Goal: Task Accomplishment & Management: Manage account settings

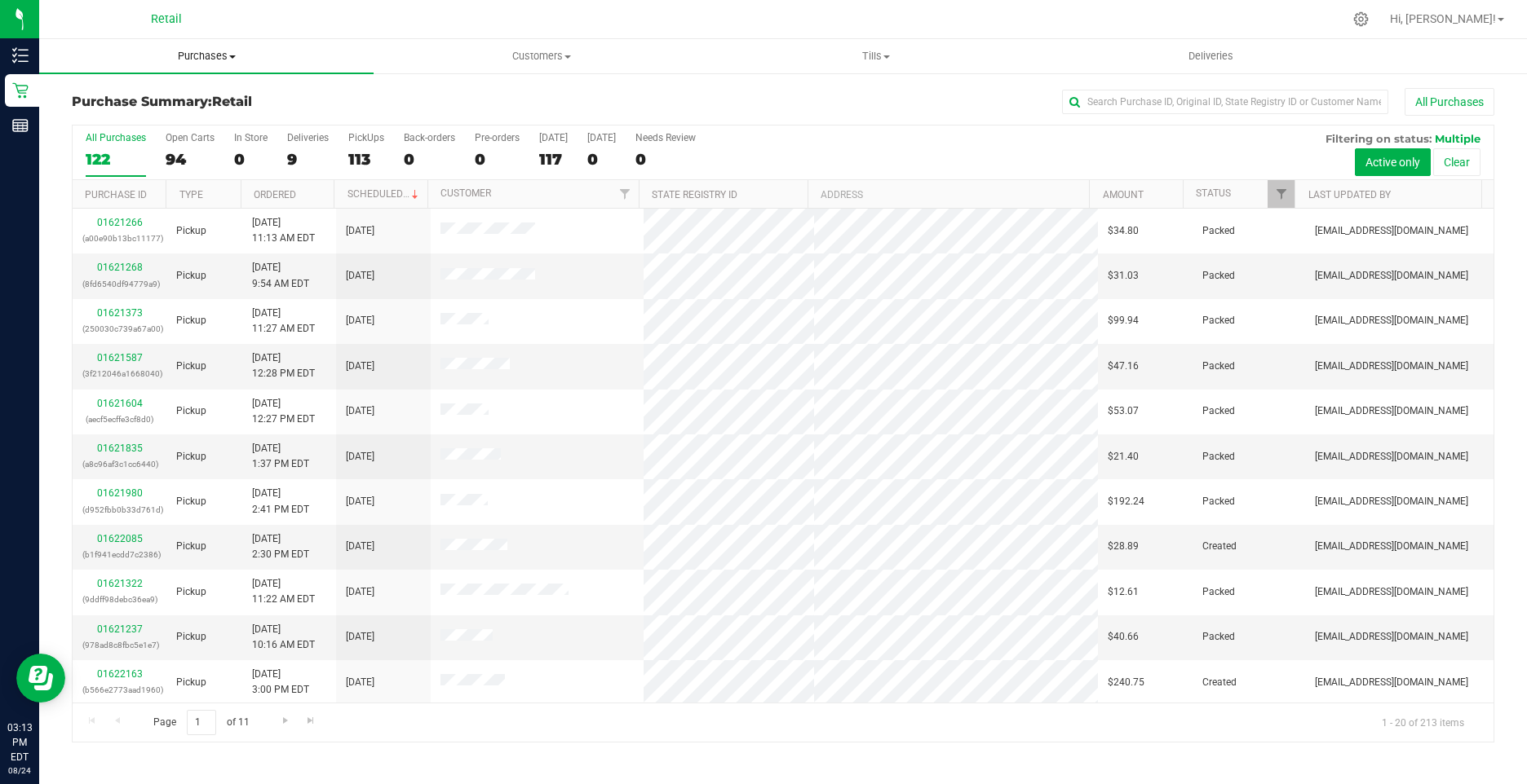
drag, startPoint x: 196, startPoint y: 56, endPoint x: 187, endPoint y: 63, distance: 11.4
click at [196, 56] on span "Purchases" at bounding box center [206, 56] width 335 height 15
click at [142, 98] on span "Summary of purchases" at bounding box center [123, 98] width 167 height 14
click at [261, 192] on link "Ordered" at bounding box center [275, 195] width 43 height 11
click at [261, 192] on link "Ordered" at bounding box center [284, 194] width 61 height 11
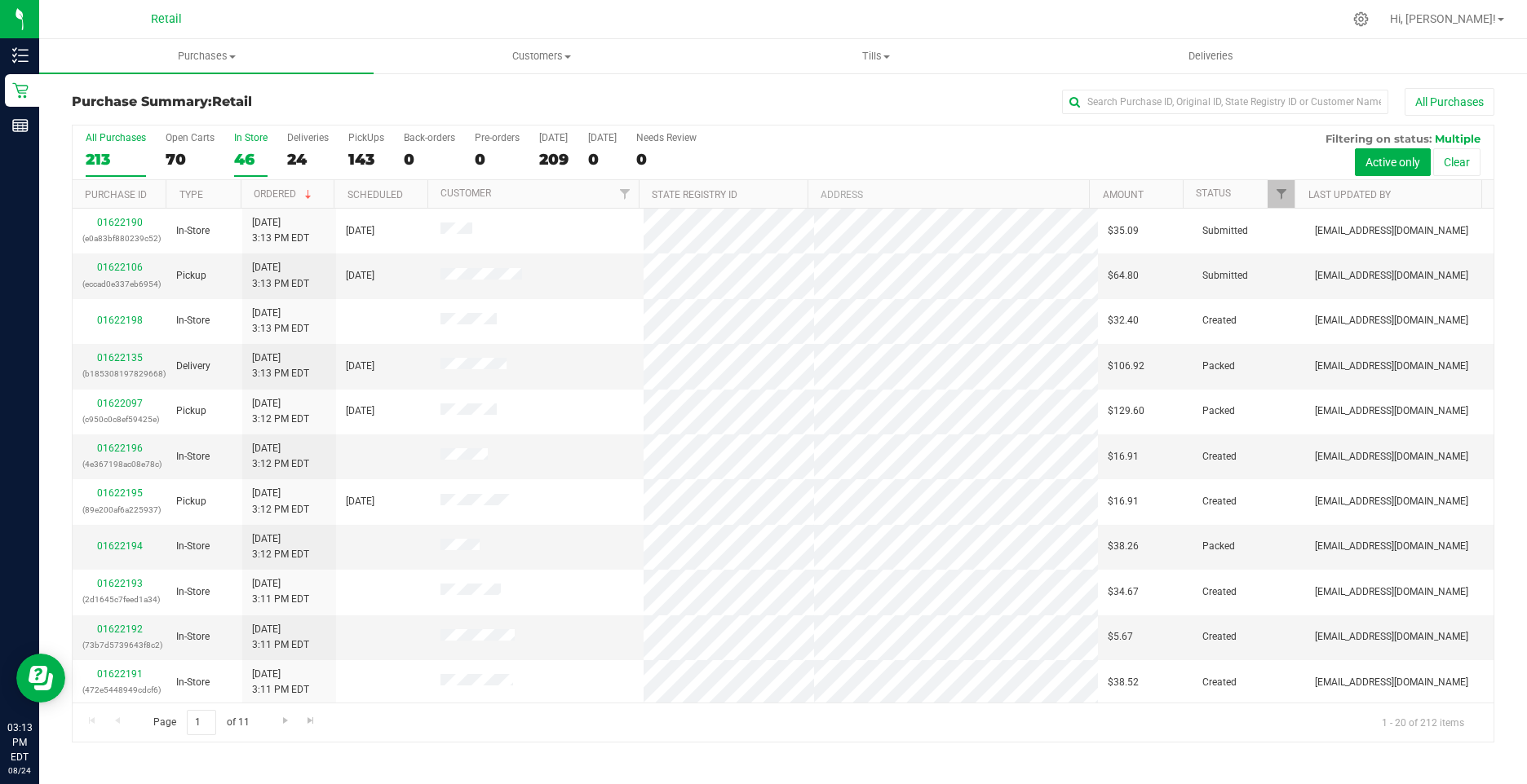
click at [236, 162] on div "46" at bounding box center [250, 160] width 33 height 19
click at [0, 0] on input "In Store 46" at bounding box center [0, 0] width 0 height 0
click at [225, 154] on div "All Purchases 213 Open Carts 70 In Store 46 Deliveries 24 PickUps 143 Back-orde…" at bounding box center [783, 152] width 1421 height 55
click at [230, 156] on div "All Purchases 213 Open Carts 70 In Store 46 Deliveries 24 PickUps 143 Back-orde…" at bounding box center [783, 152] width 1421 height 55
click at [243, 156] on div "46" at bounding box center [250, 160] width 33 height 19
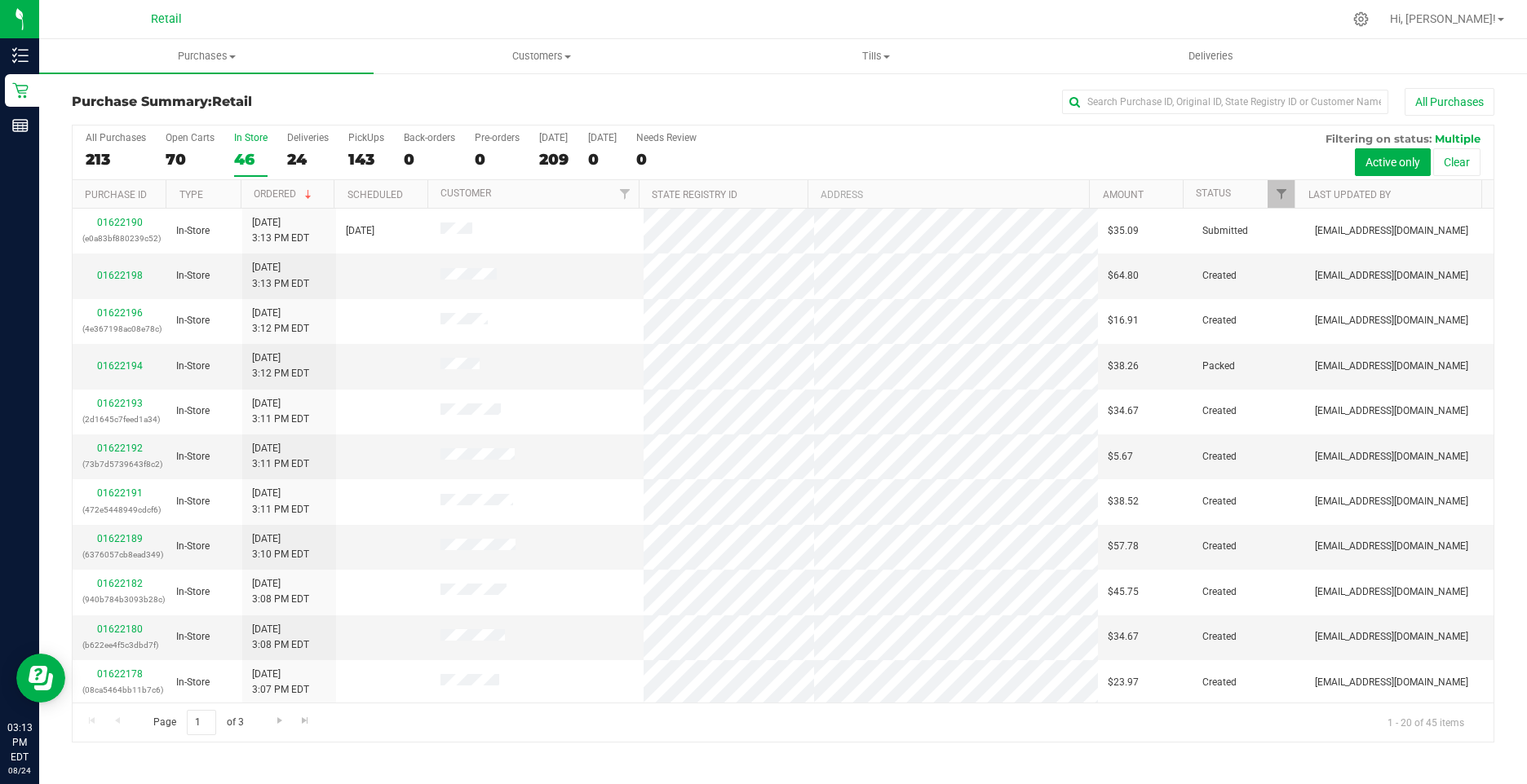
click at [0, 0] on input "In Store 46" at bounding box center [0, 0] width 0 height 0
click at [277, 191] on link "Ordered" at bounding box center [284, 194] width 61 height 11
click at [261, 191] on link "Ordered" at bounding box center [275, 195] width 43 height 11
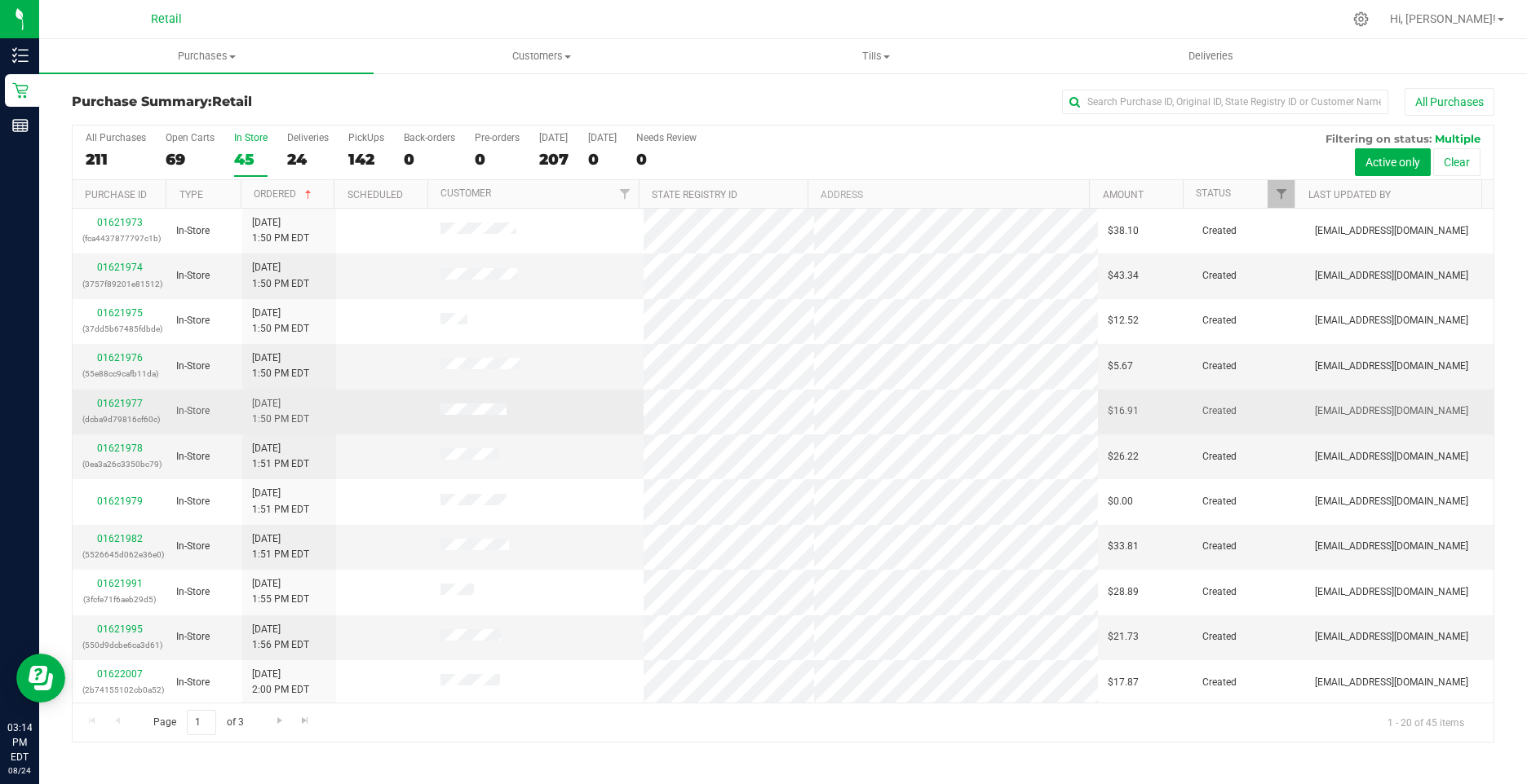
drag, startPoint x: 111, startPoint y: 397, endPoint x: 97, endPoint y: 406, distance: 16.6
click at [52, 395] on div "Purchase Summary: Retail All Purchases All Purchases 211 Open Carts 69 In Store…" at bounding box center [783, 415] width 1488 height 688
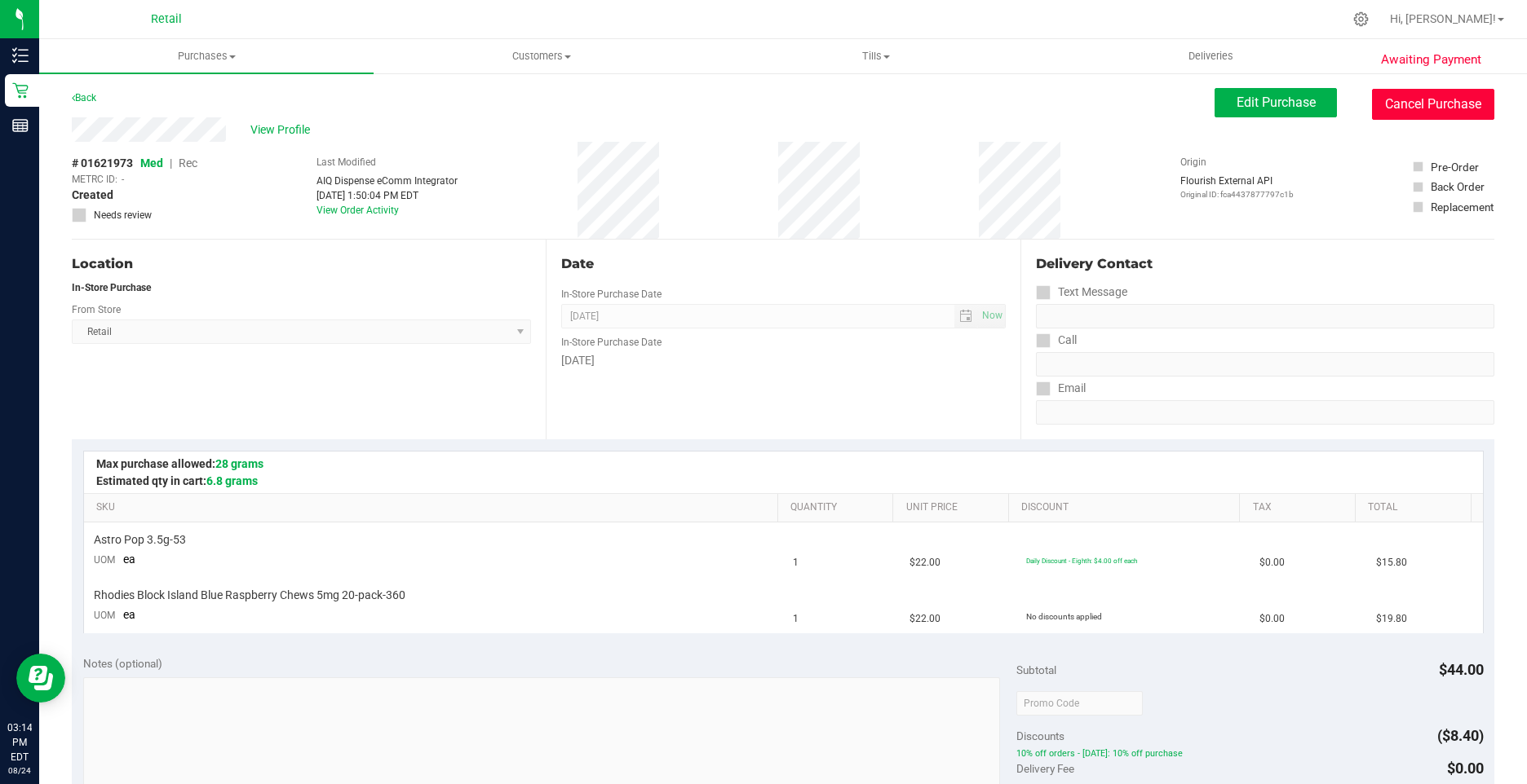
click at [1386, 109] on button "Cancel Purchase" at bounding box center [1433, 104] width 123 height 31
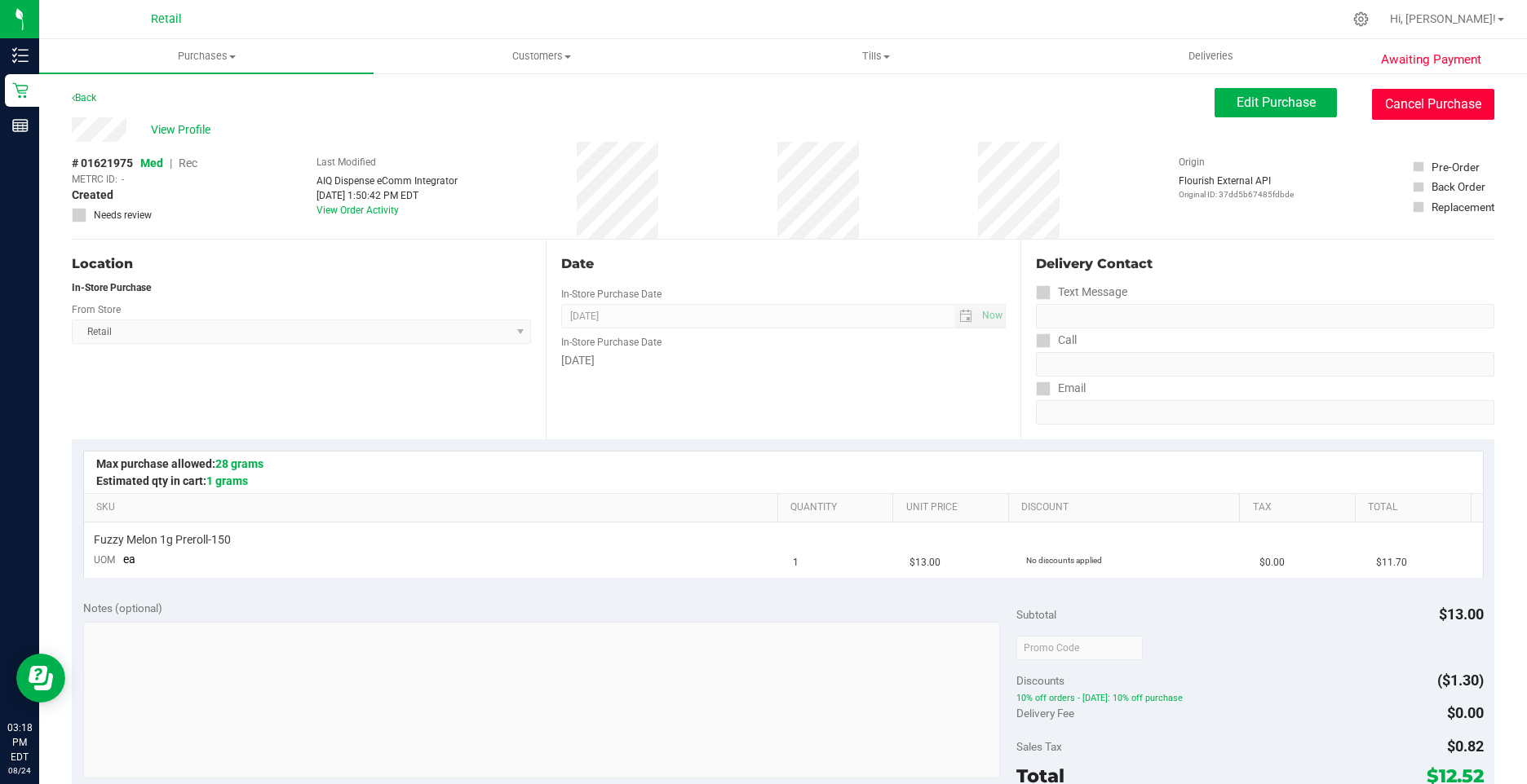
click at [1401, 101] on button "Cancel Purchase" at bounding box center [1433, 104] width 123 height 31
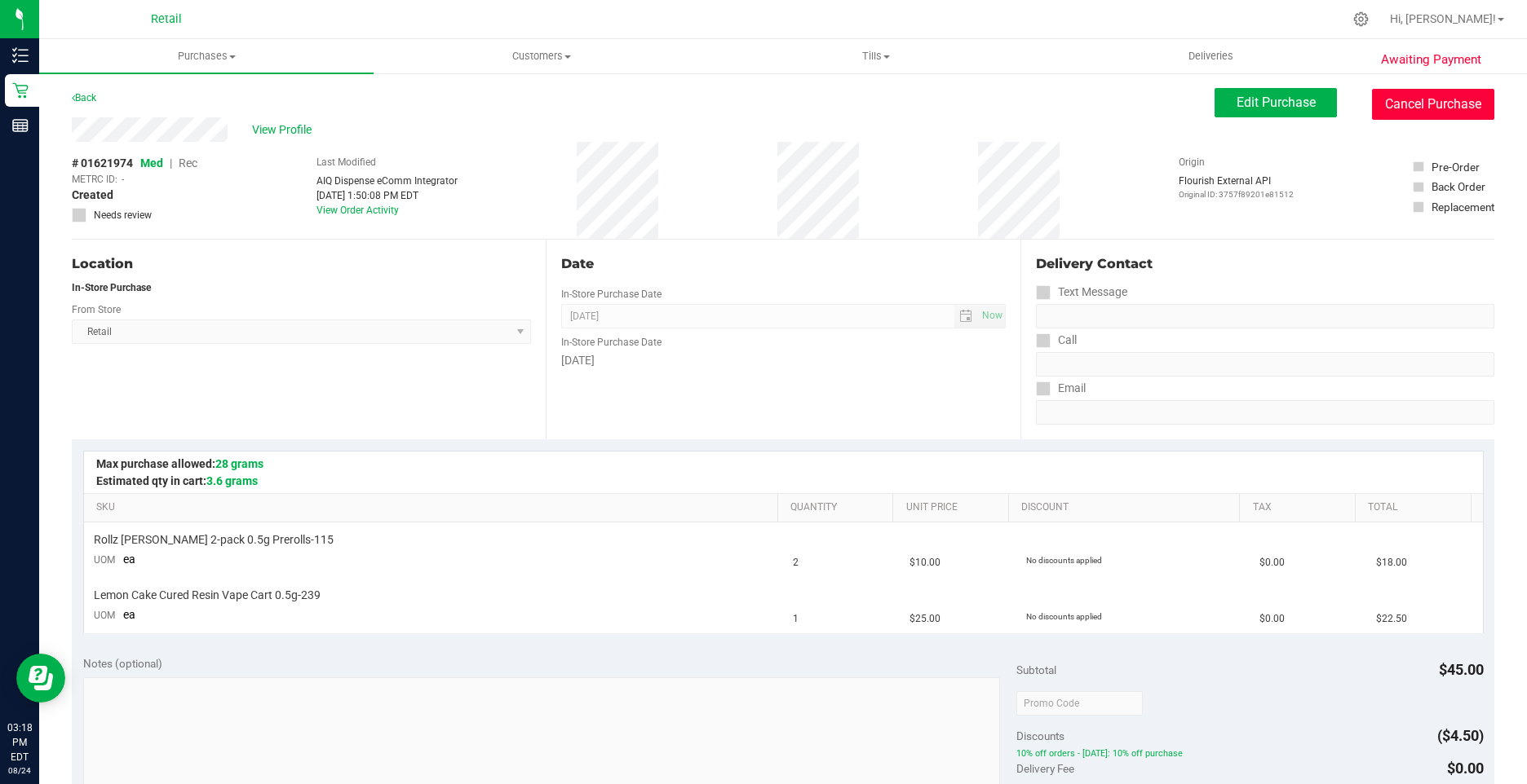
drag, startPoint x: 1438, startPoint y: 109, endPoint x: 590, endPoint y: 3, distance: 854.6
click at [1438, 109] on button "Cancel Purchase" at bounding box center [1433, 104] width 123 height 31
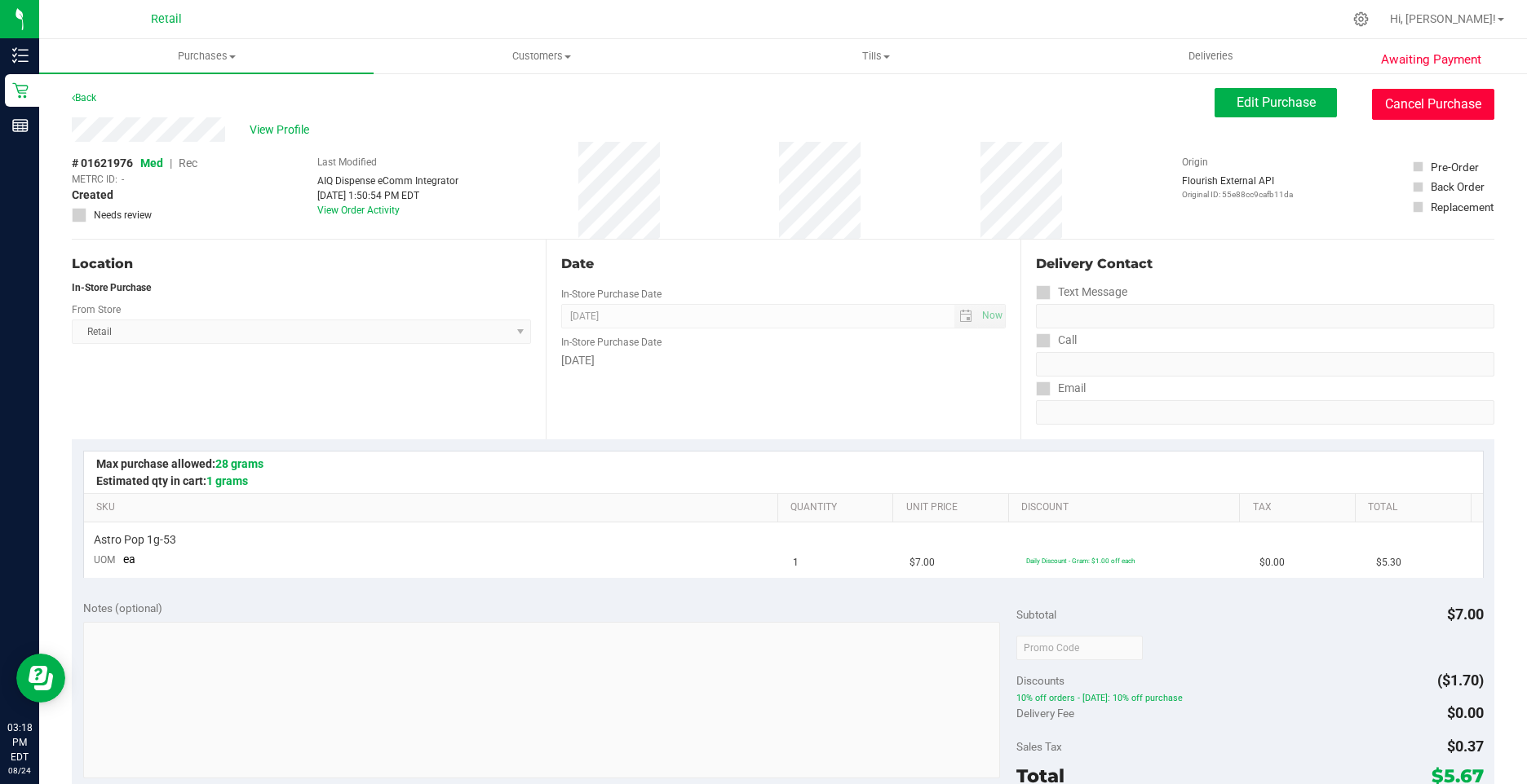
click at [1439, 90] on button "Cancel Purchase" at bounding box center [1433, 104] width 123 height 31
drag, startPoint x: 1403, startPoint y: 114, endPoint x: 732, endPoint y: 10, distance: 679.0
click at [1403, 114] on button "Cancel Purchase" at bounding box center [1433, 104] width 123 height 31
drag, startPoint x: 1394, startPoint y: 109, endPoint x: 821, endPoint y: 96, distance: 573.1
click at [1394, 109] on button "Cancel Purchase" at bounding box center [1433, 104] width 123 height 31
